Goal: Transaction & Acquisition: Download file/media

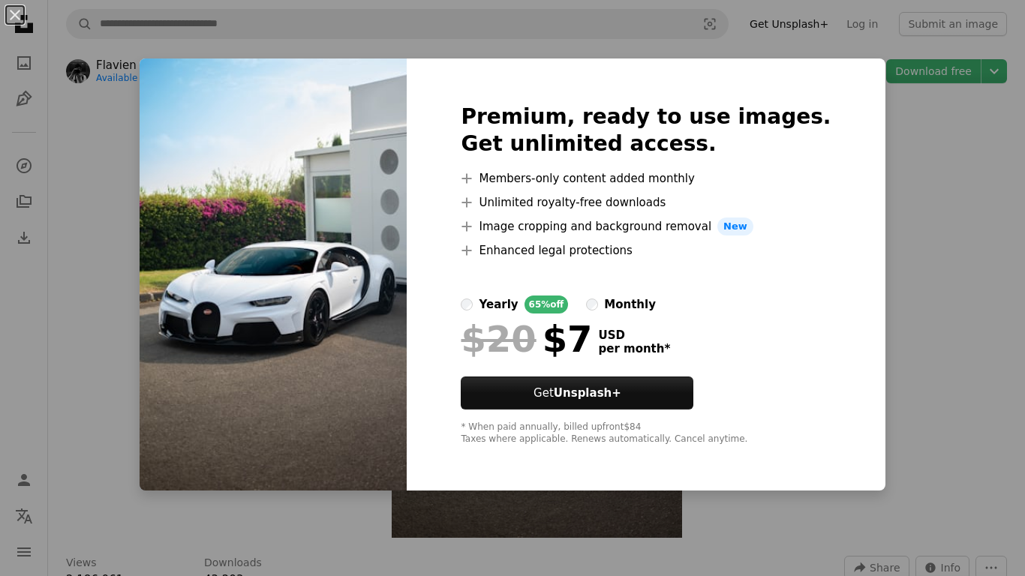
click at [952, 204] on div "An X shape Premium, ready to use images. Get unlimited access. A plus sign Memb…" at bounding box center [512, 288] width 1025 height 576
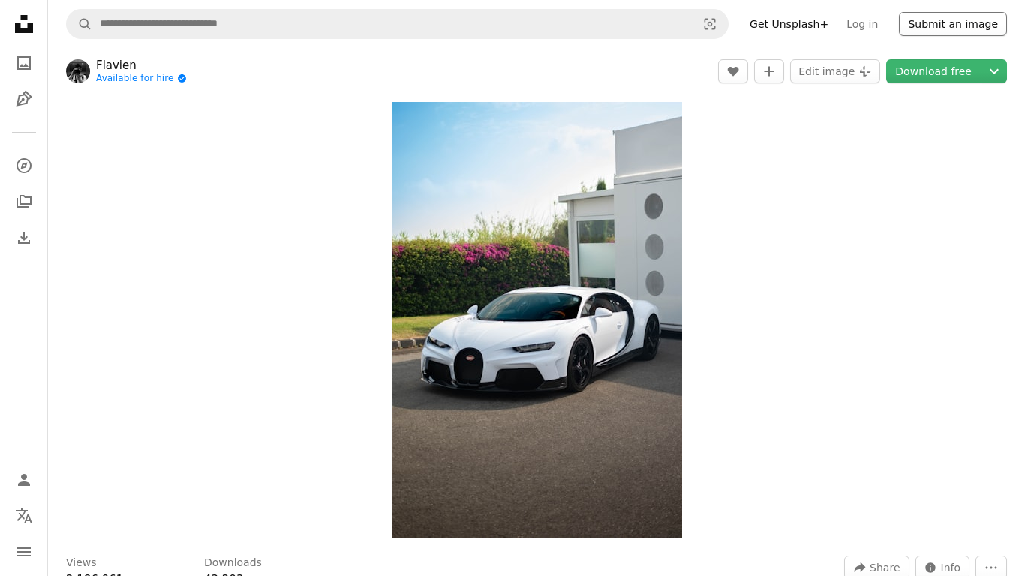
click at [974, 21] on button "Submit an image" at bounding box center [953, 24] width 108 height 24
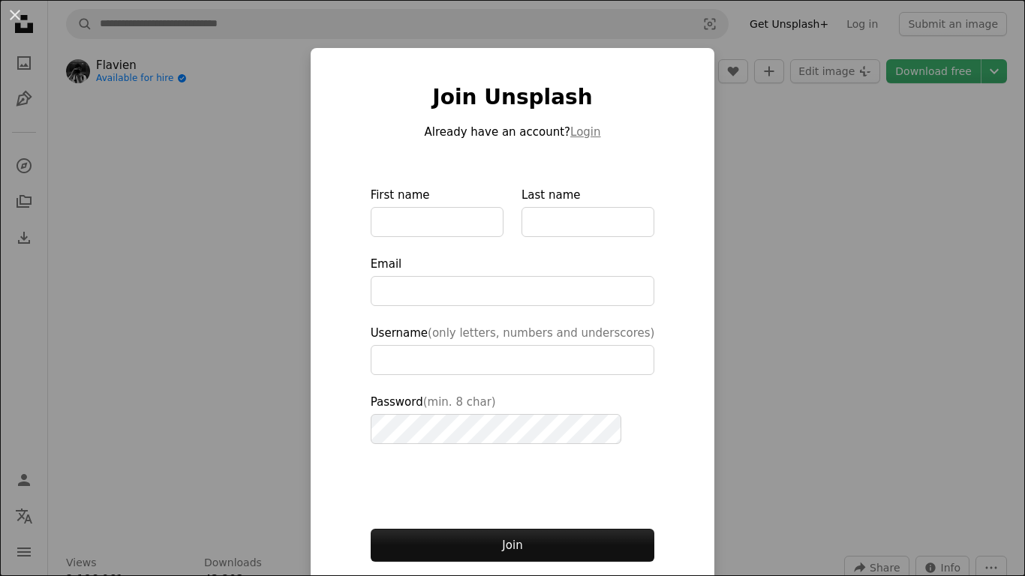
click at [769, 221] on div "An X shape Join Unsplash Already have an account? Login First name Last name Em…" at bounding box center [512, 288] width 1025 height 576
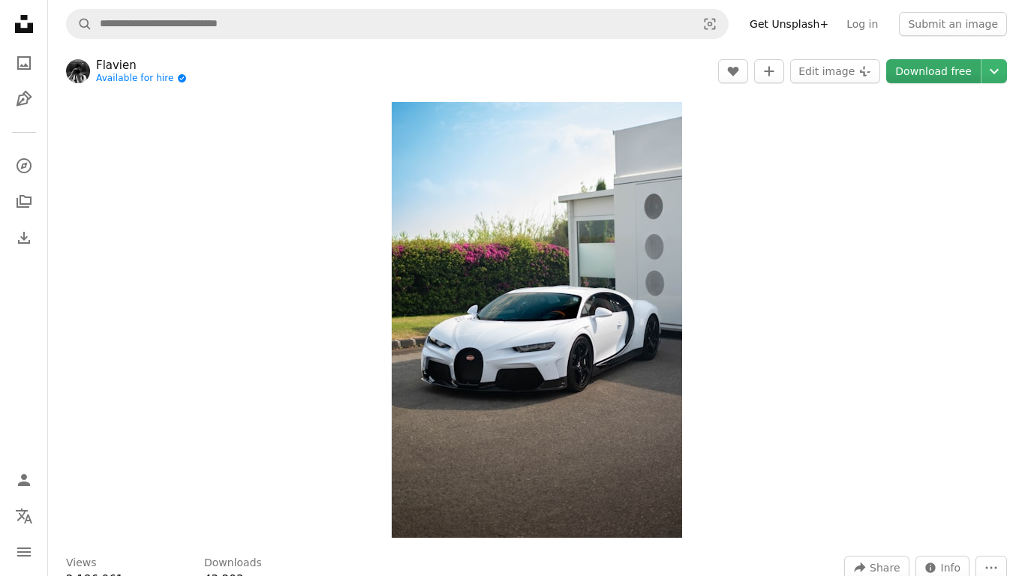
click at [962, 68] on link "Download free" at bounding box center [933, 71] width 95 height 24
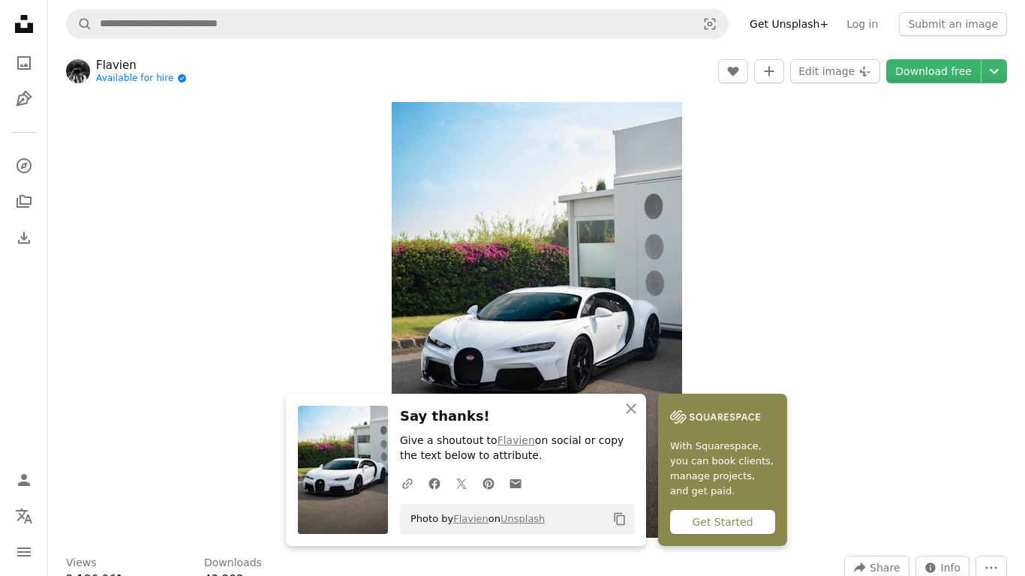
click at [724, 514] on div "Get Started" at bounding box center [722, 522] width 105 height 24
click at [720, 518] on div "Get Started" at bounding box center [722, 522] width 105 height 24
click at [702, 502] on link "With Squarespace, you can book clients, manage projects, and get paid. Get Star…" at bounding box center [722, 470] width 129 height 152
click at [704, 491] on span "With Squarespace, you can book clients, manage projects, and get paid." at bounding box center [722, 469] width 105 height 60
click at [704, 476] on span "With Squarespace, you can book clients, manage projects, and get paid." at bounding box center [722, 469] width 105 height 60
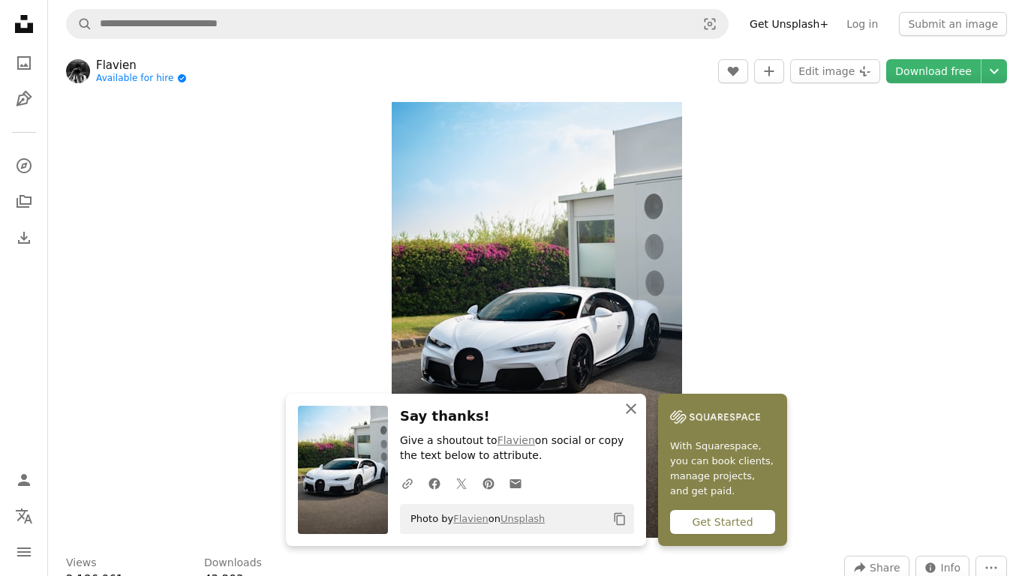
click at [631, 408] on icon "button" at bounding box center [631, 409] width 11 height 11
